Goal: Task Accomplishment & Management: Manage account settings

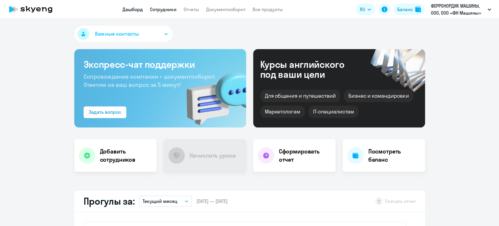
select select "30"
click at [171, 10] on link "Сотрудники" at bounding box center [163, 9] width 27 height 6
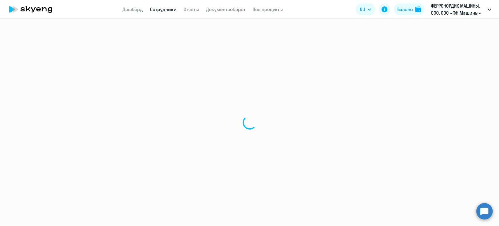
select select "30"
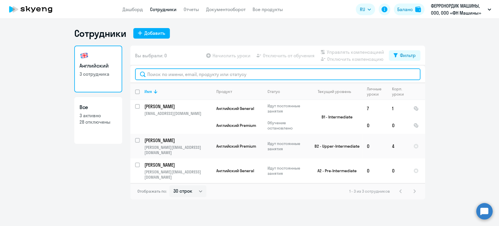
click at [186, 72] on input "text" at bounding box center [277, 74] width 285 height 12
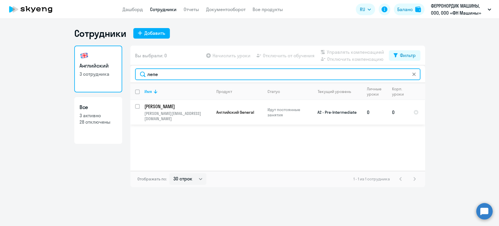
type input "лепе"
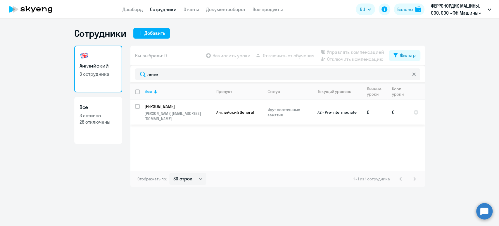
click at [137, 107] on input "select row 14440179" at bounding box center [141, 110] width 12 height 12
checkbox input "true"
